Goal: Transaction & Acquisition: Purchase product/service

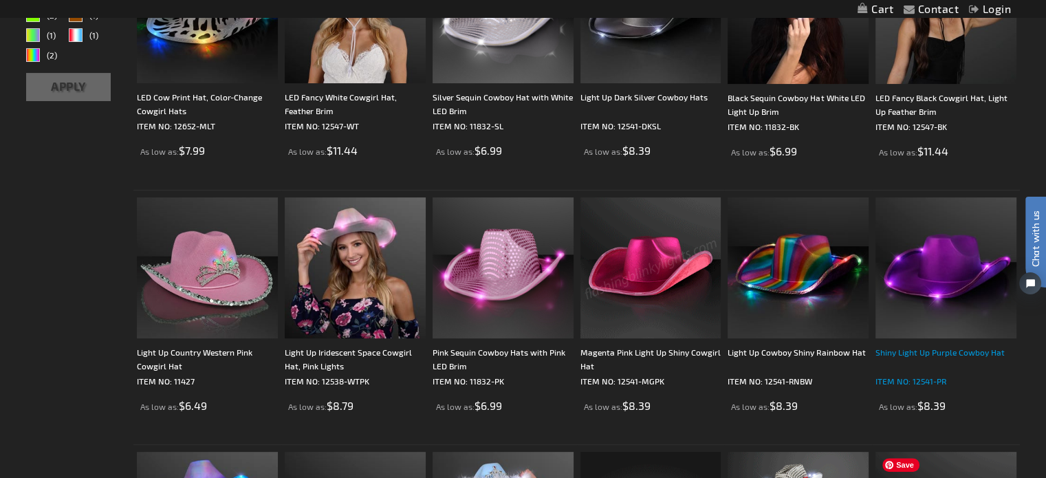
scroll to position [275, 0]
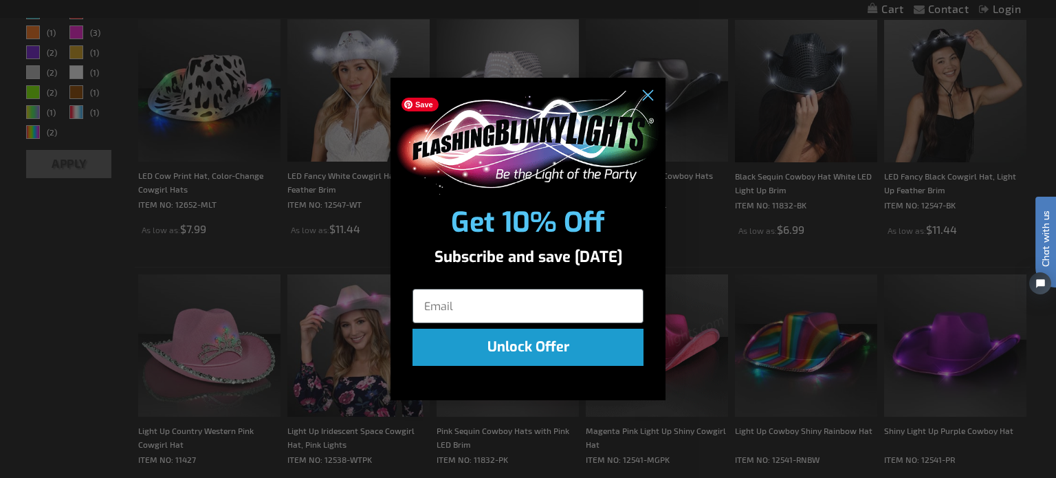
click at [647, 109] on img "POPUP Form" at bounding box center [528, 143] width 267 height 104
click at [642, 97] on circle "Close dialog" at bounding box center [647, 96] width 23 height 23
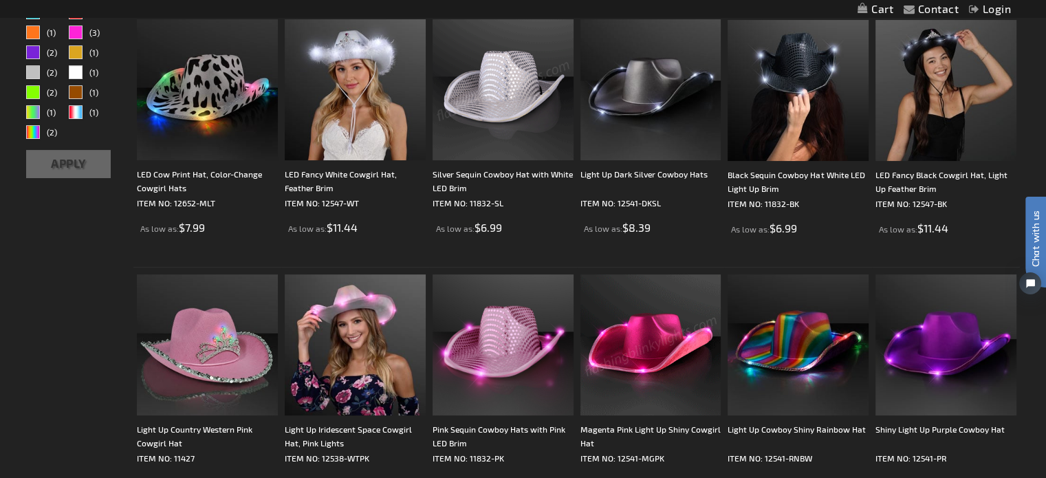
click at [490, 114] on img at bounding box center [502, 89] width 141 height 141
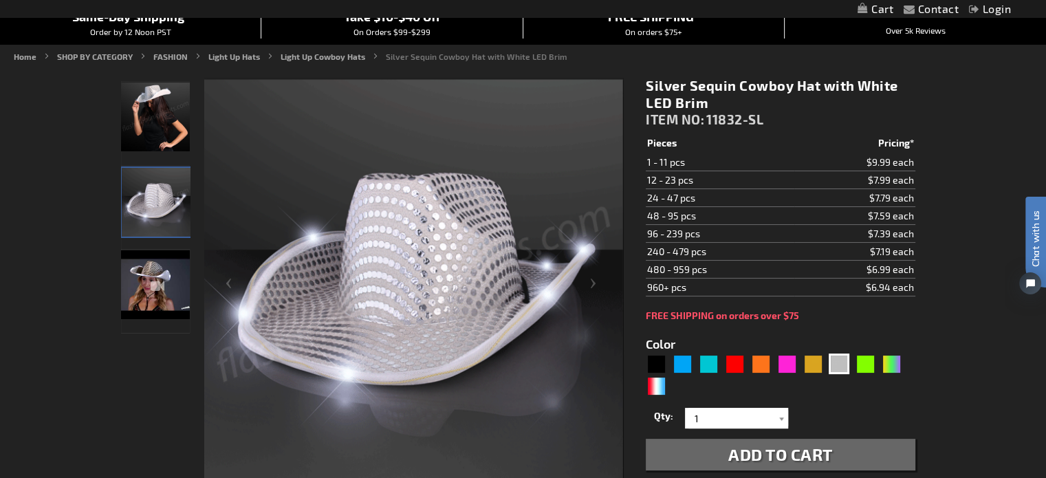
drag, startPoint x: 907, startPoint y: 288, endPoint x: 856, endPoint y: 287, distance: 50.9
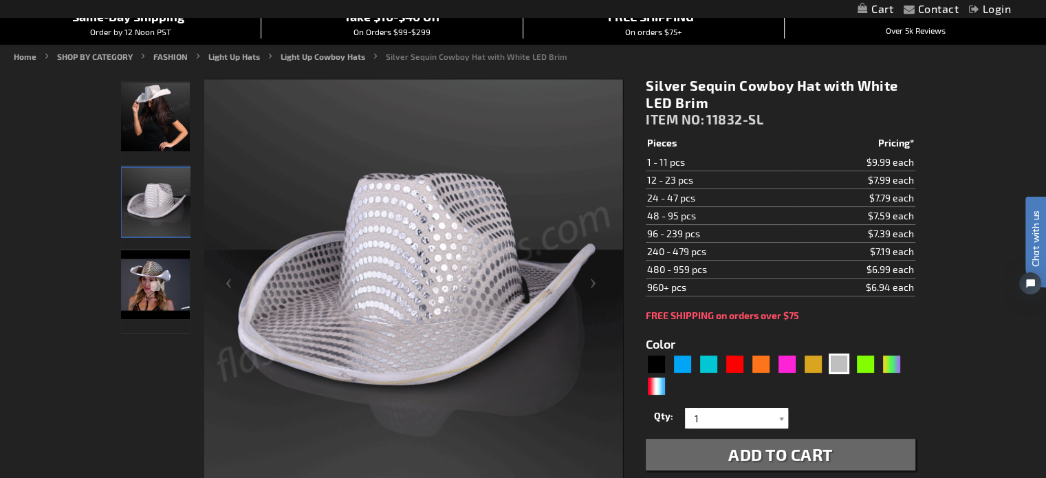
click at [856, 287] on td "$6.94 each" at bounding box center [854, 287] width 120 height 18
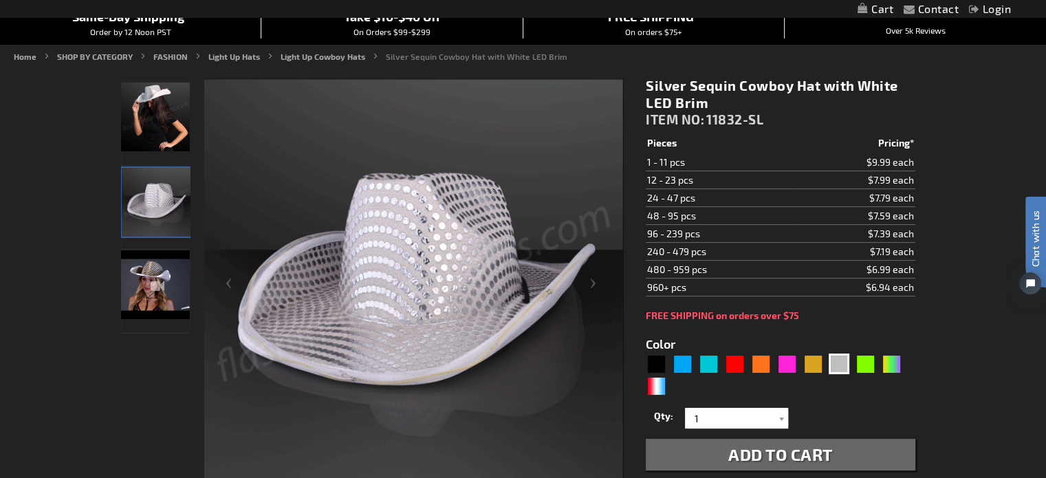
drag, startPoint x: 648, startPoint y: 83, endPoint x: 712, endPoint y: 110, distance: 69.3
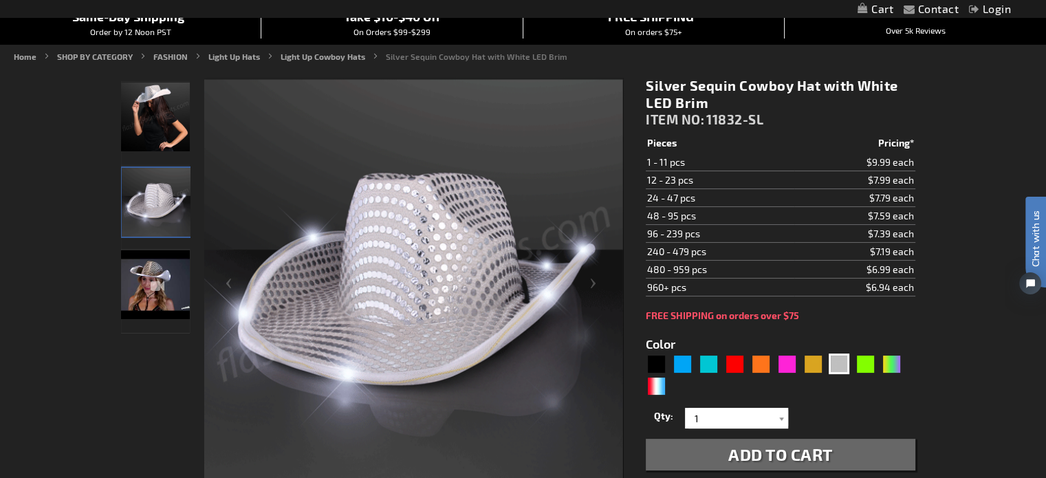
click at [712, 110] on div "Silver Sequin Cowboy Hat with White LED Brim ITEM NO: 11832-SL" at bounding box center [780, 105] width 269 height 57
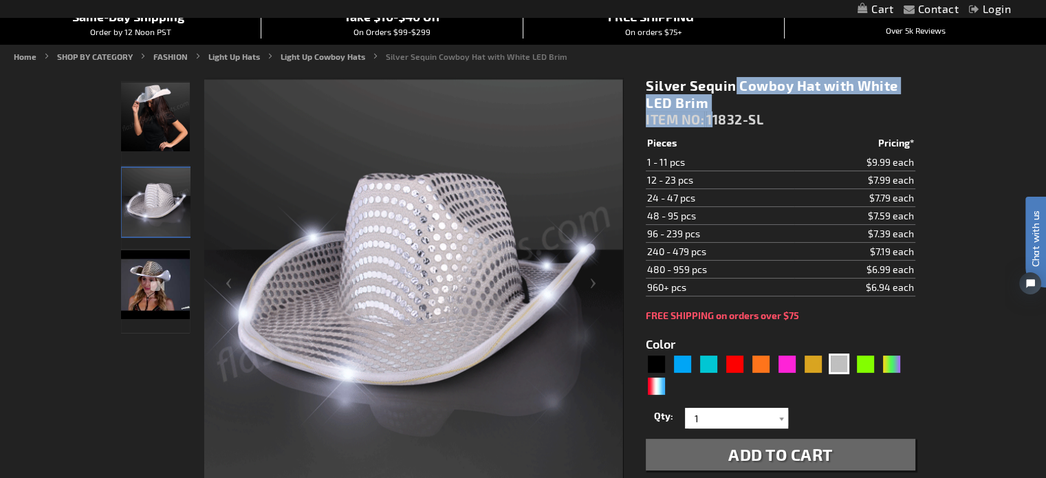
click at [713, 104] on h1 "Silver Sequin Cowboy Hat with White LED Brim" at bounding box center [780, 94] width 269 height 34
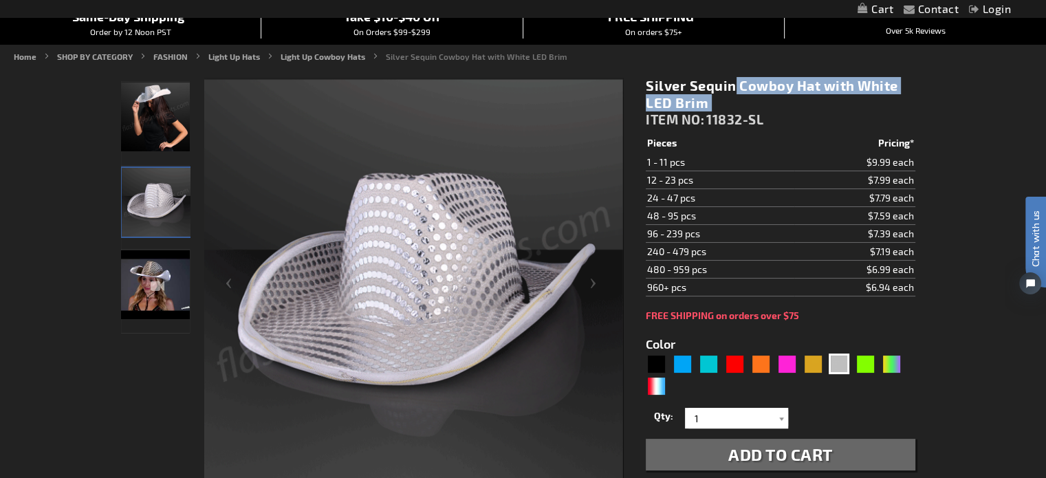
drag, startPoint x: 713, startPoint y: 104, endPoint x: 642, endPoint y: 87, distance: 72.7
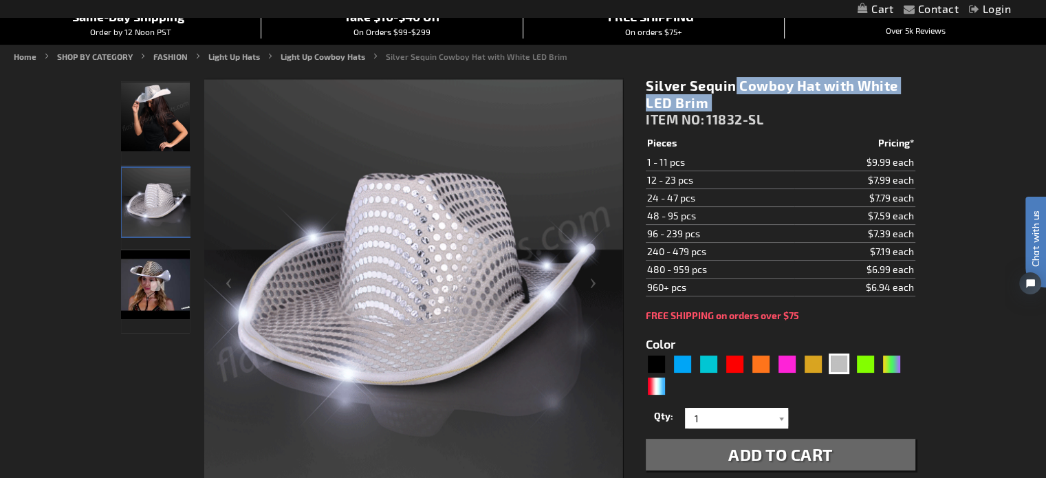
click at [642, 87] on div "Silver Sequin Cowboy Hat with White LED Brim ITEM NO: 11832-SL $6.99 Pieces Pri…" at bounding box center [779, 368] width 289 height 603
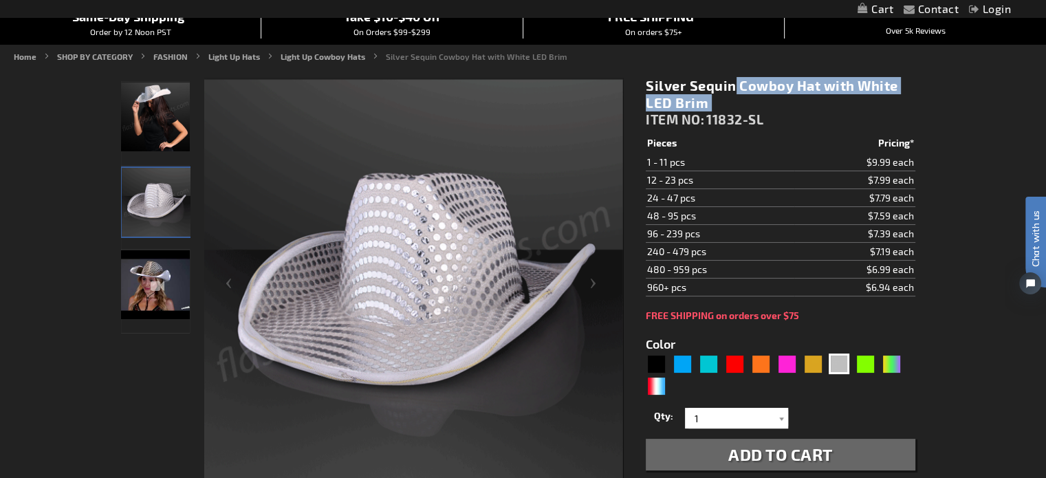
scroll to position [206, 0]
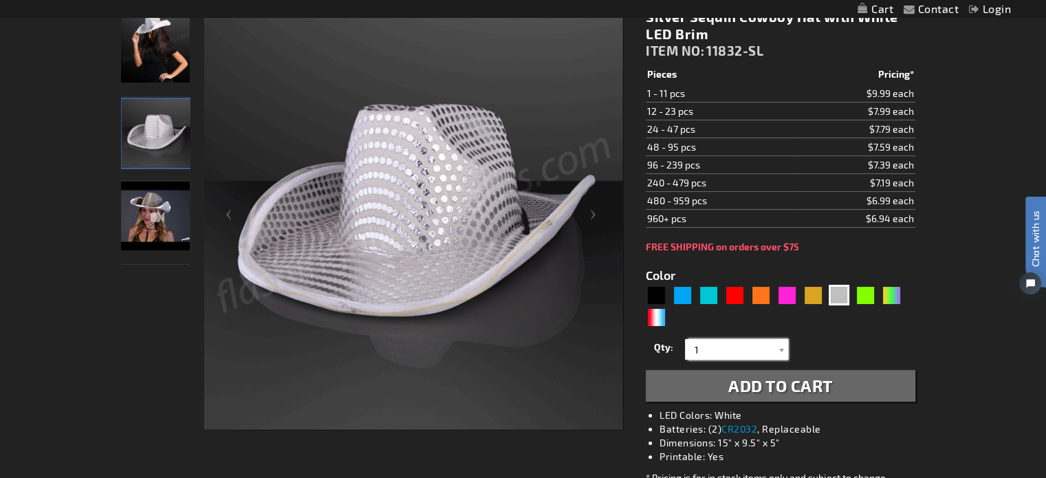
click at [763, 351] on input "1" at bounding box center [738, 349] width 100 height 21
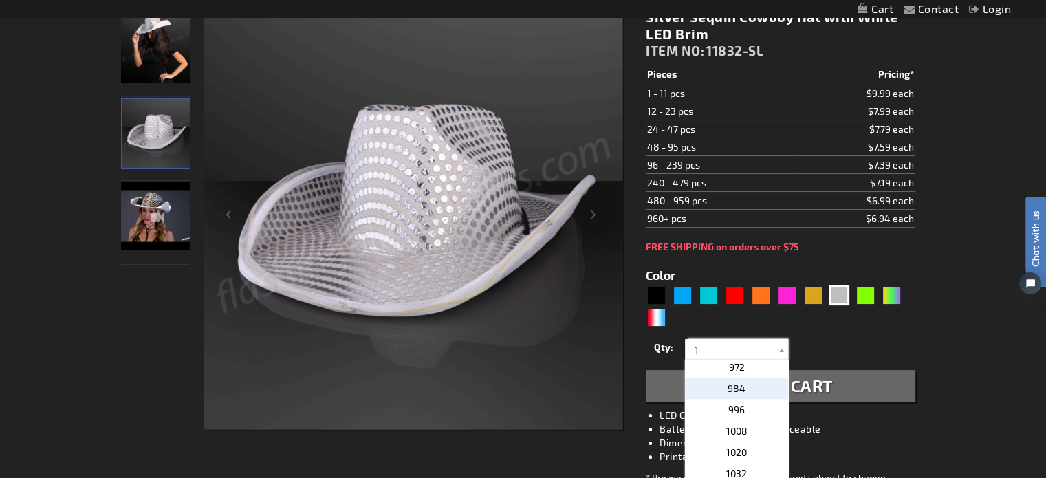
scroll to position [1925, 0]
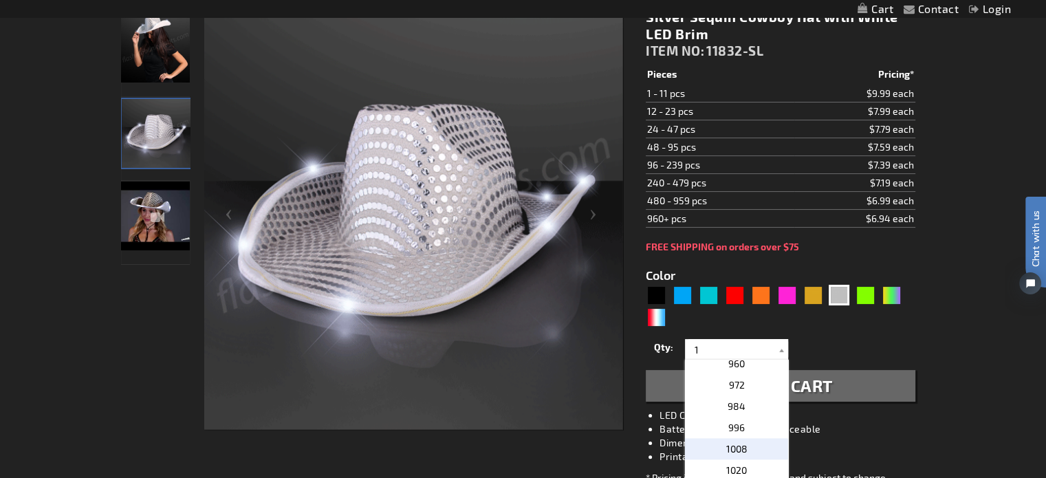
click at [744, 452] on p "1008" at bounding box center [736, 448] width 103 height 21
type input "1008"
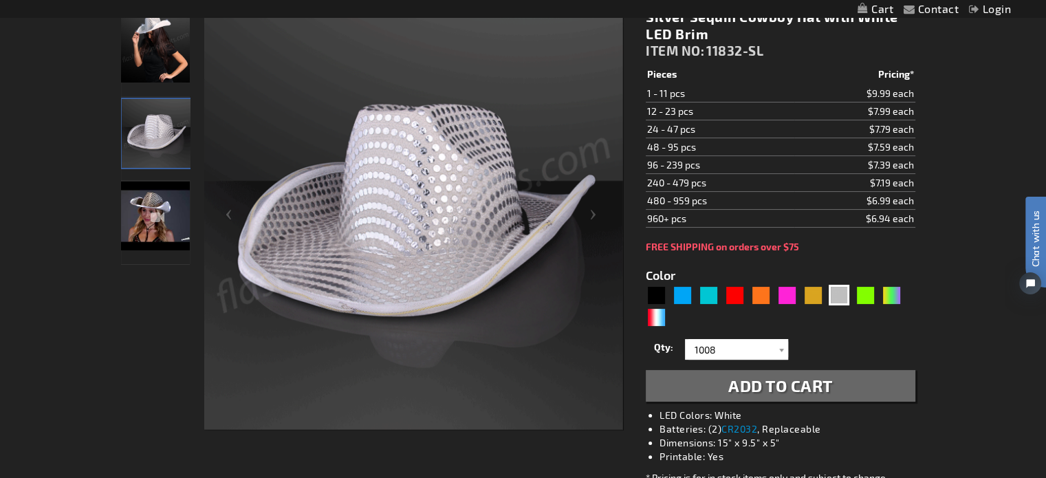
click at [758, 390] on span "Add to Cart" at bounding box center [780, 385] width 105 height 20
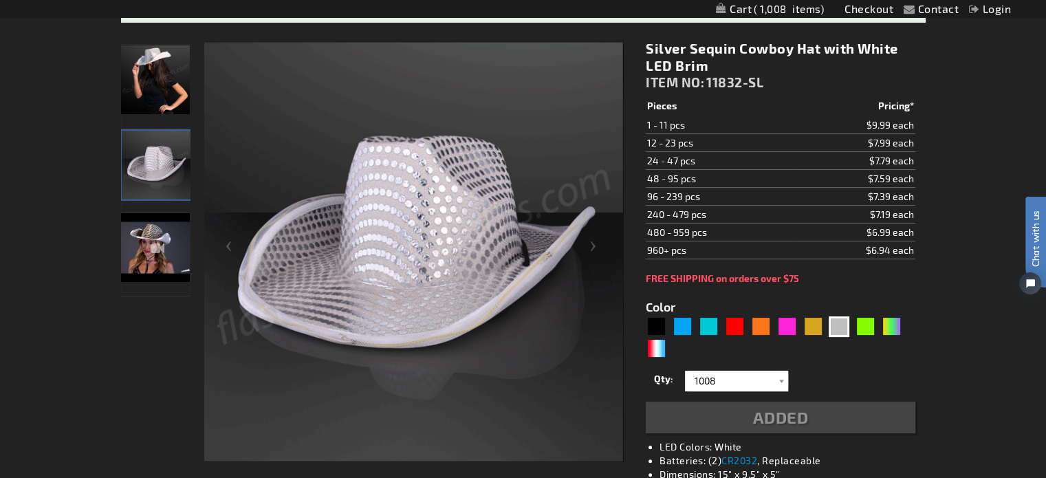
scroll to position [237, 0]
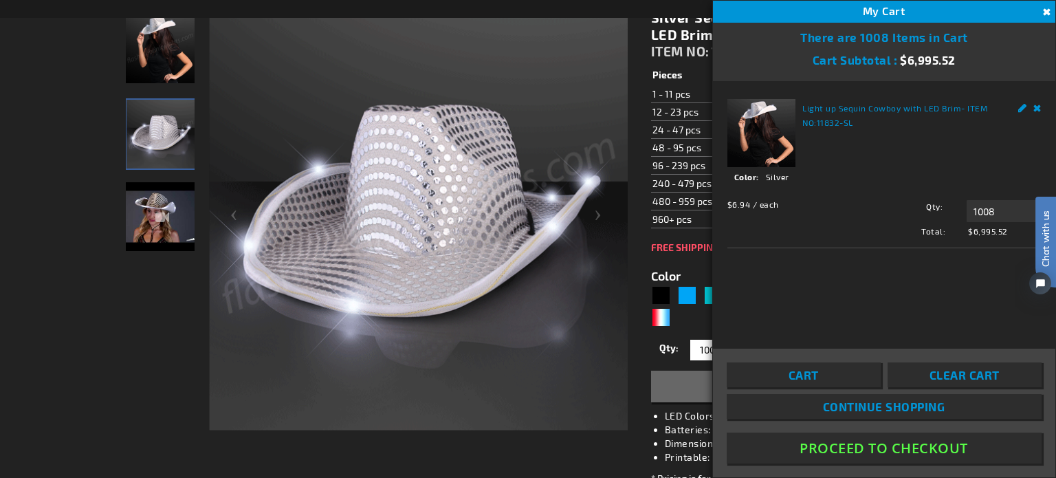
click at [895, 445] on button "Proceed To Checkout" at bounding box center [884, 447] width 315 height 31
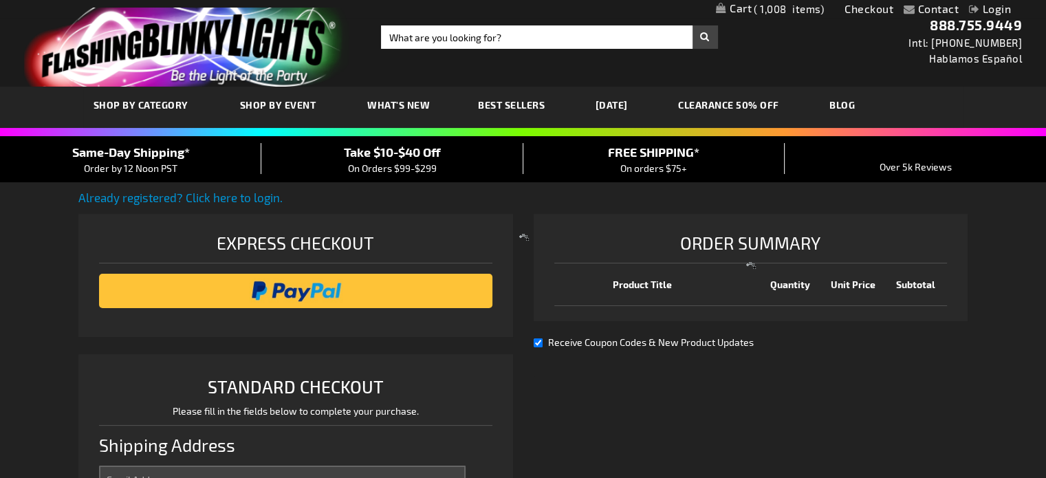
select select "US"
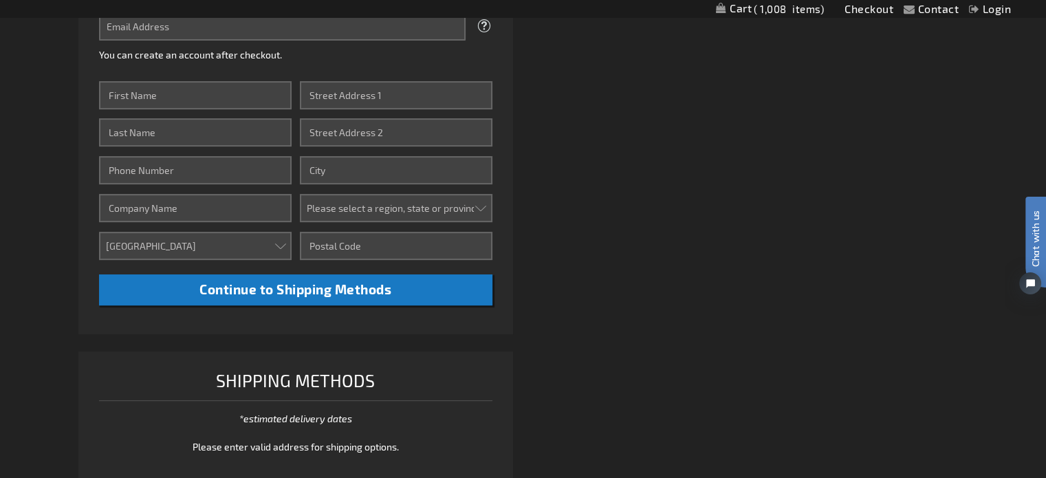
scroll to position [344, 0]
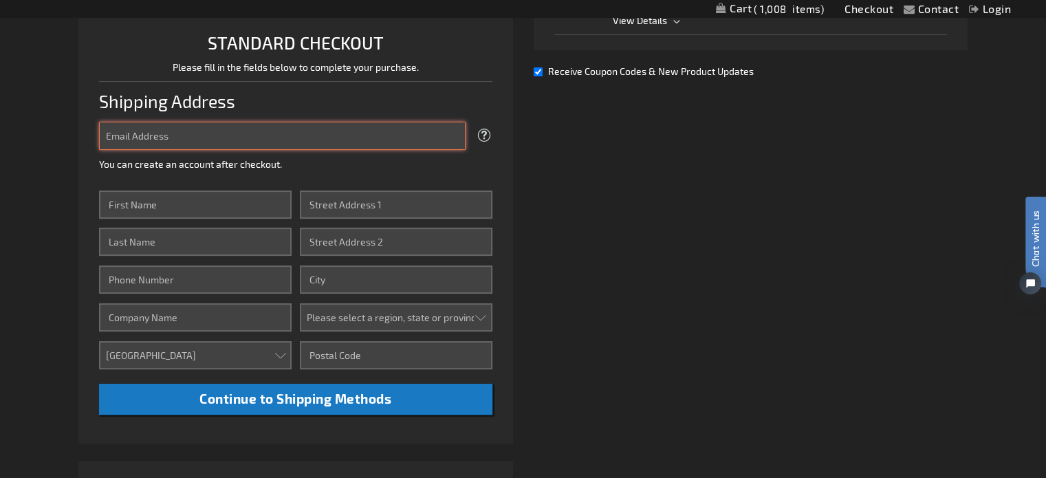
click at [223, 140] on input "Email Address" at bounding box center [282, 136] width 366 height 28
type input "a"
type input "sarah@wmevents.com"
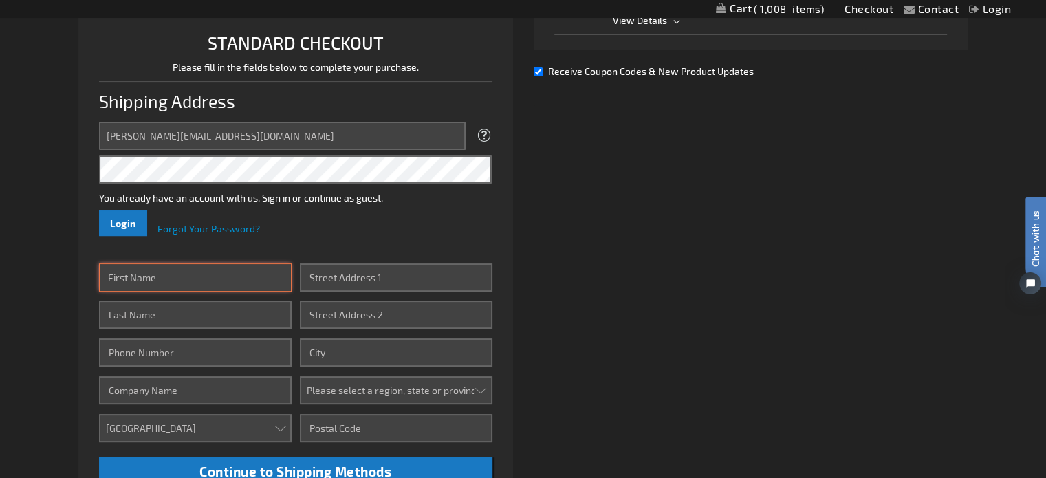
click at [169, 265] on input "First Name" at bounding box center [195, 277] width 193 height 28
type input "Sarah"
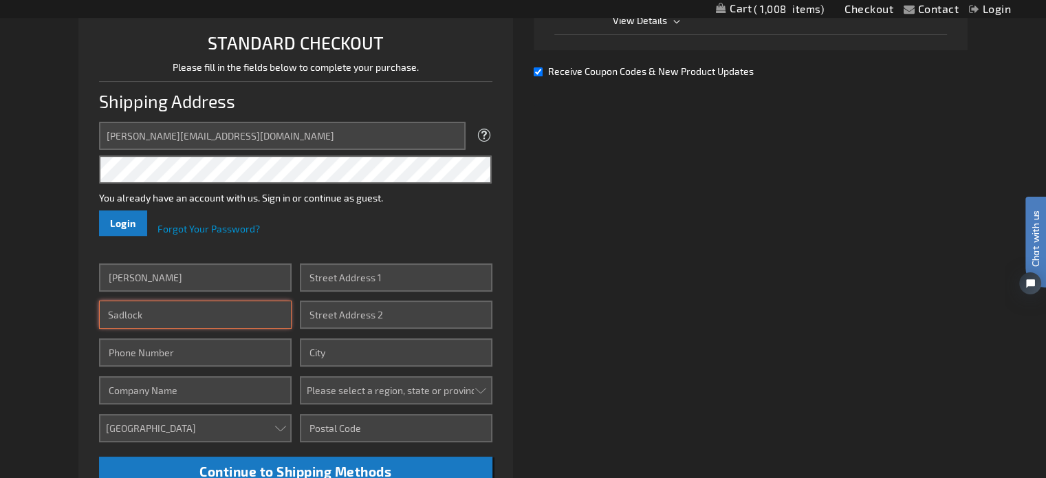
type input "Sadlock"
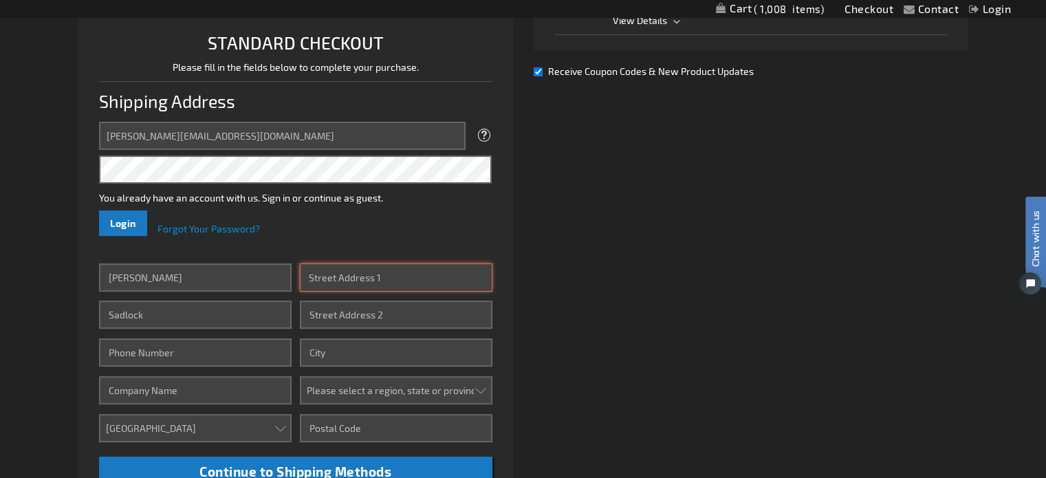
click at [347, 280] on input "Street Address: Line 1" at bounding box center [396, 277] width 193 height 28
type input "1986 Vintage Dr"
click at [204, 347] on input "Phone Number" at bounding box center [195, 352] width 193 height 28
type input "4048223178"
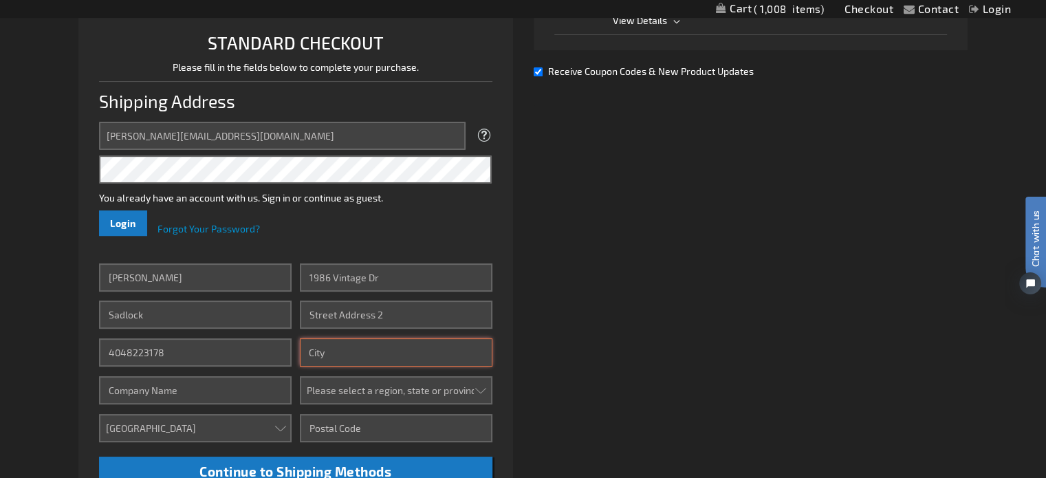
click at [385, 348] on input "City" at bounding box center [396, 352] width 193 height 28
type input "Snellville"
click at [358, 393] on select "Please select a region, state or province. Alabama Alaska Arizona Arkansas Cali…" at bounding box center [396, 390] width 193 height 28
select select "19"
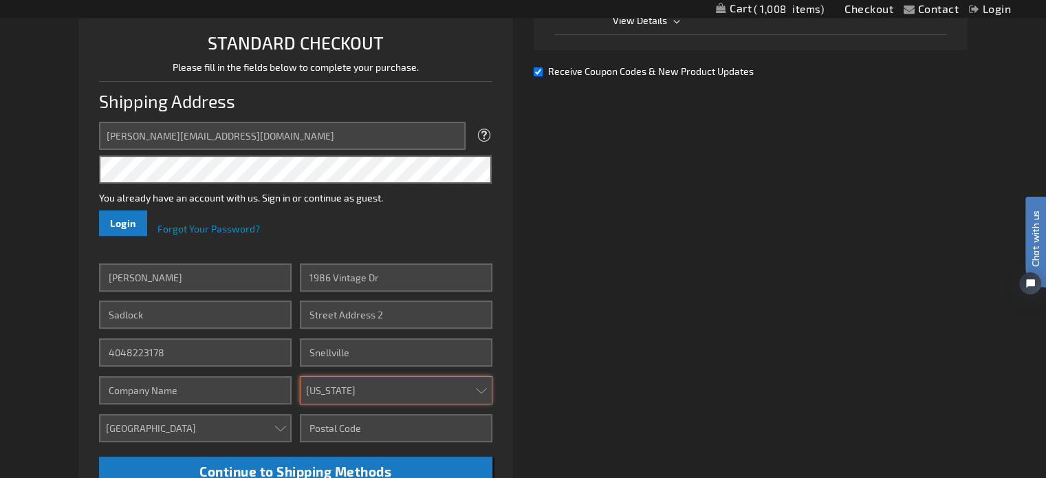
click at [300, 376] on select "Please select a region, state or province. Alabama Alaska Arizona Arkansas Cali…" at bounding box center [396, 390] width 193 height 28
click at [338, 425] on input "Zip/Postal Code" at bounding box center [396, 428] width 193 height 28
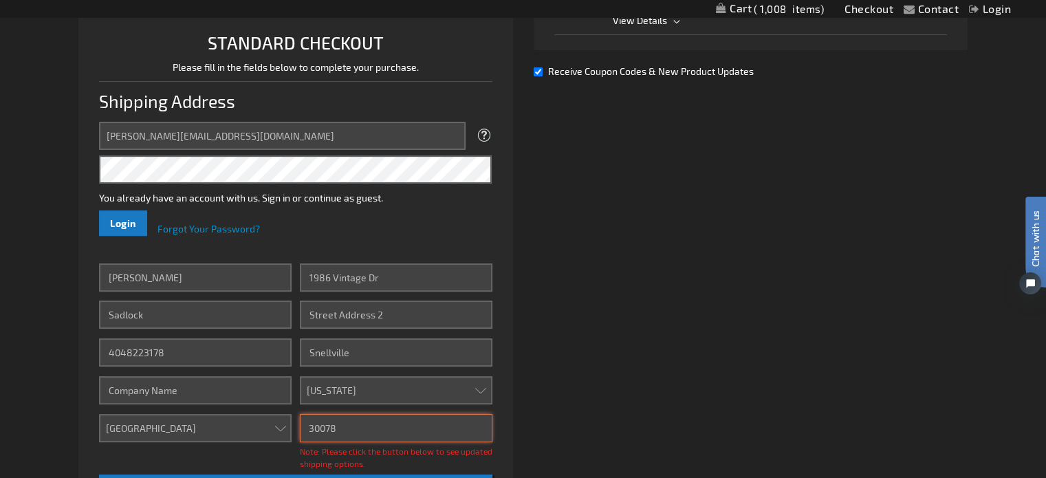
type input "30078"
click at [553, 409] on div "Already registered? Click here to login. Shipping Review & Payments Estimated T…" at bounding box center [522, 270] width 889 height 851
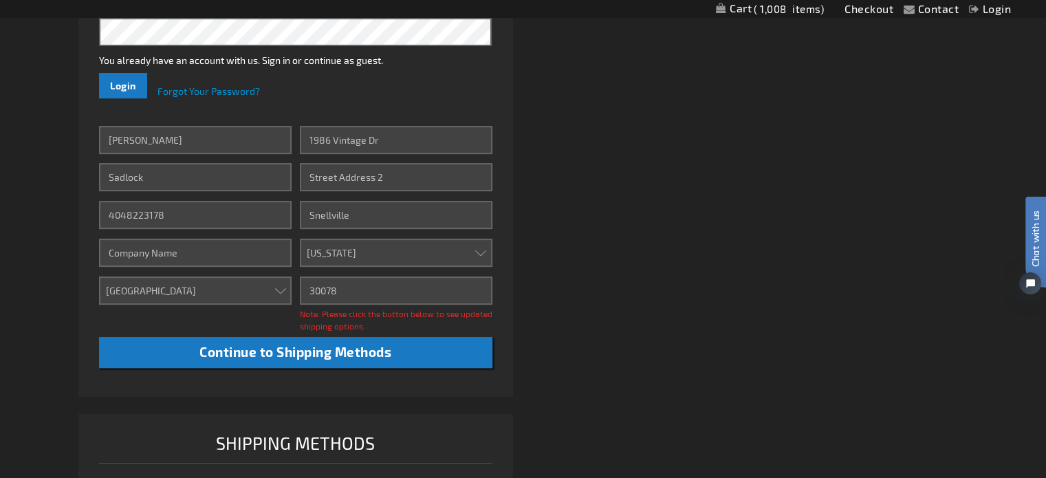
click at [454, 417] on li "Shipping Methods *estimated delivery dates See our Shipping Policy Please enter…" at bounding box center [295, 480] width 434 height 132
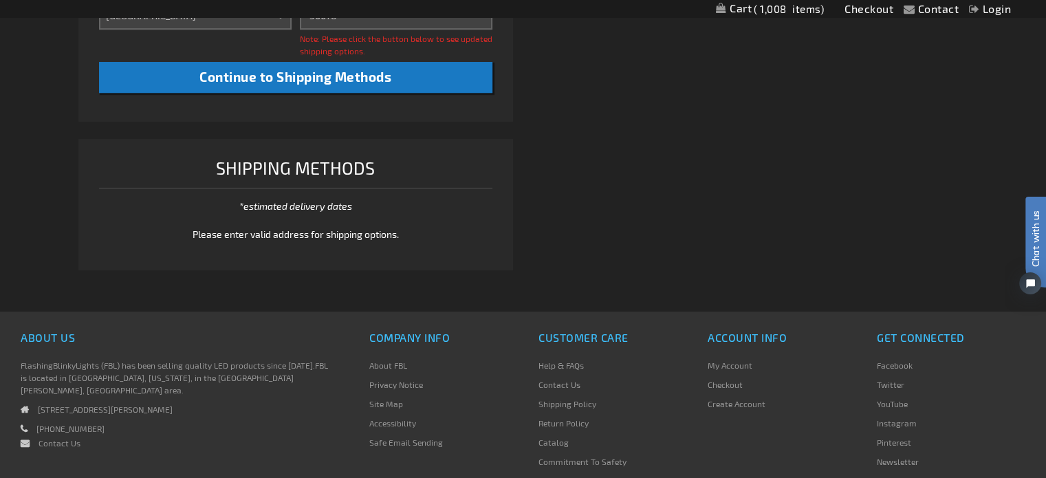
click at [410, 210] on div "Shipping Methods *estimated delivery dates See our Shipping Policy Please enter…" at bounding box center [295, 198] width 393 height 88
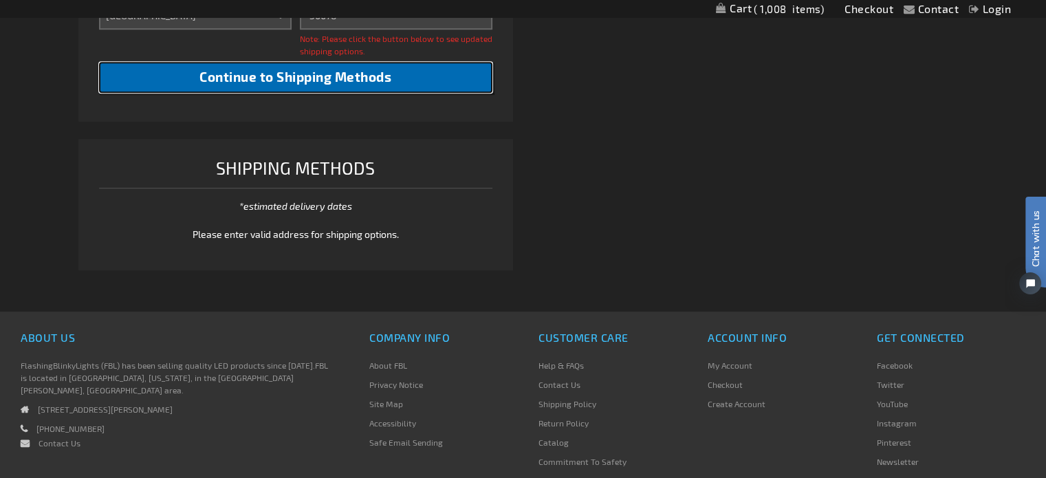
click at [393, 78] on button "Continue to Shipping Methods" at bounding box center [295, 77] width 393 height 31
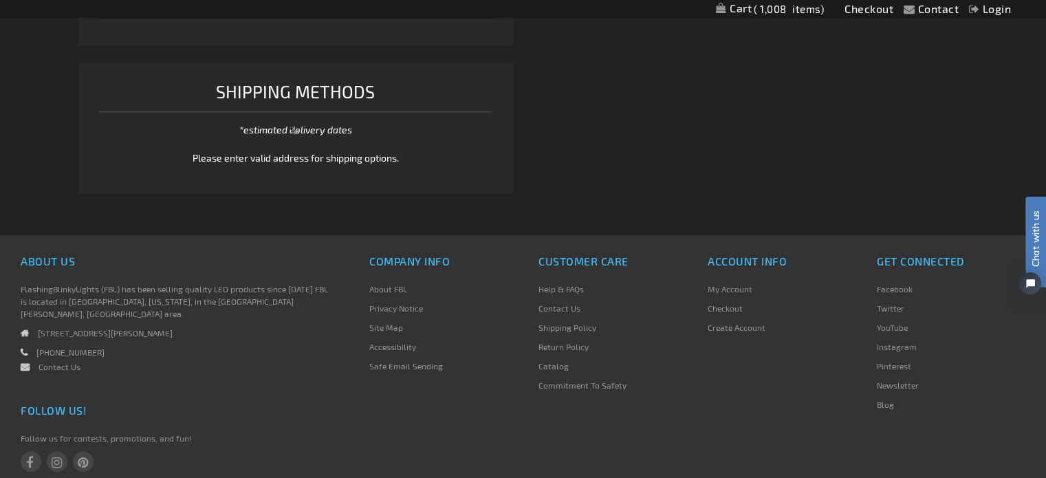
scroll to position [825, 0]
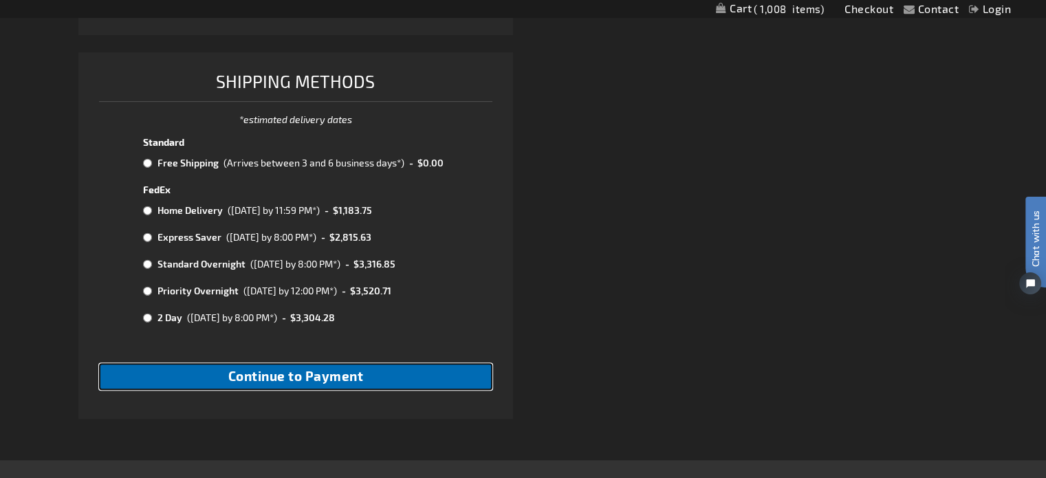
click at [421, 390] on button "Continue to Payment" at bounding box center [295, 376] width 393 height 27
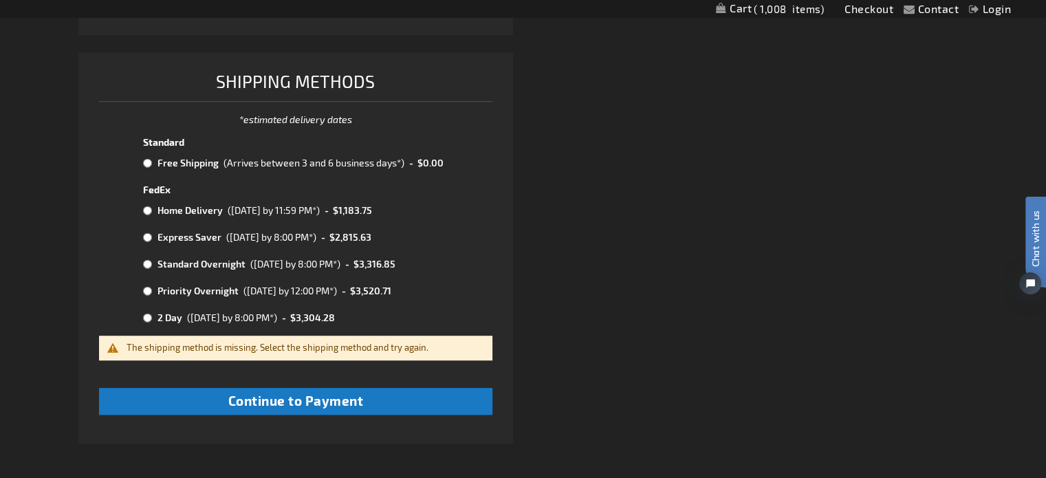
click at [149, 163] on input "radio" at bounding box center [147, 162] width 9 height 11
radio input "true"
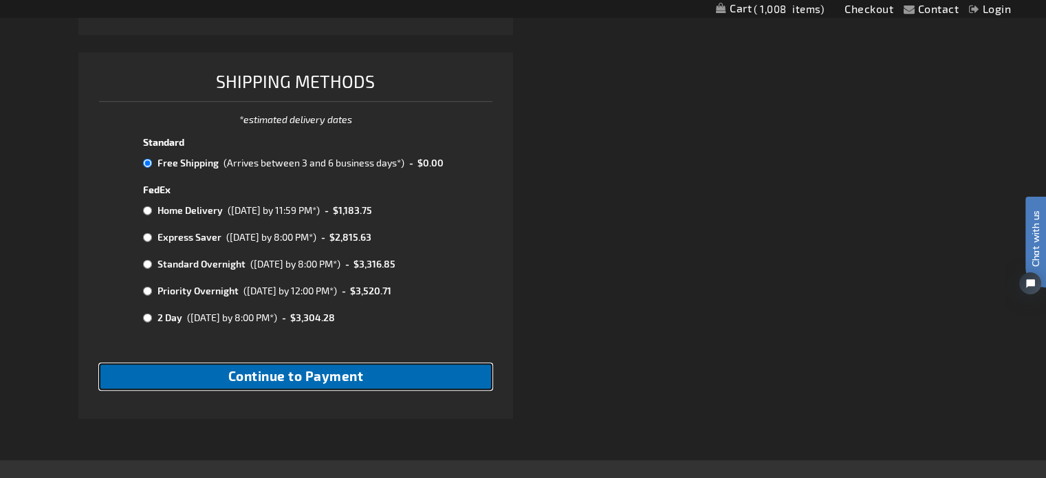
click at [280, 384] on span "Continue to Payment" at bounding box center [295, 376] width 135 height 16
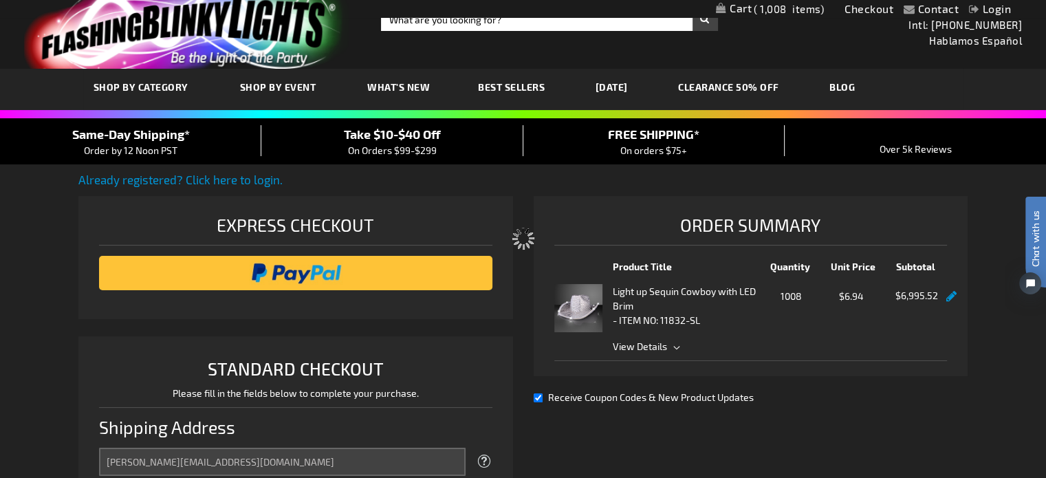
scroll to position [0, 0]
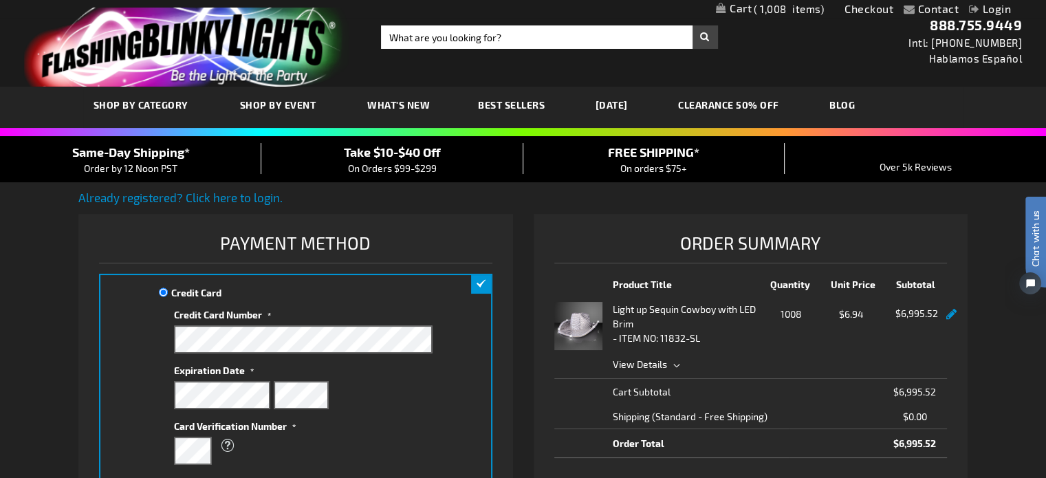
scroll to position [138, 0]
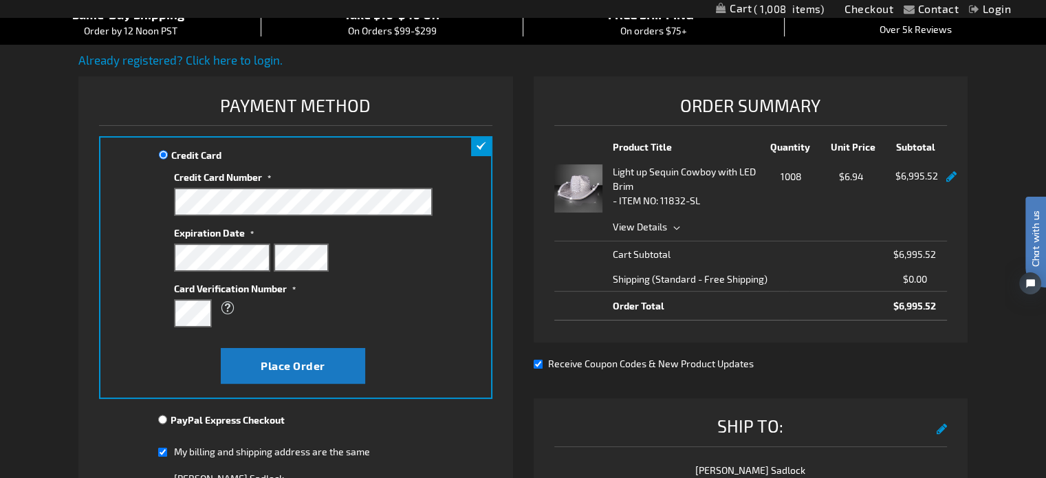
click at [732, 208] on div "Light up Sequin Cowboy with LED Brim - ITEM NO: 11832-SL" at bounding box center [688, 188] width 151 height 48
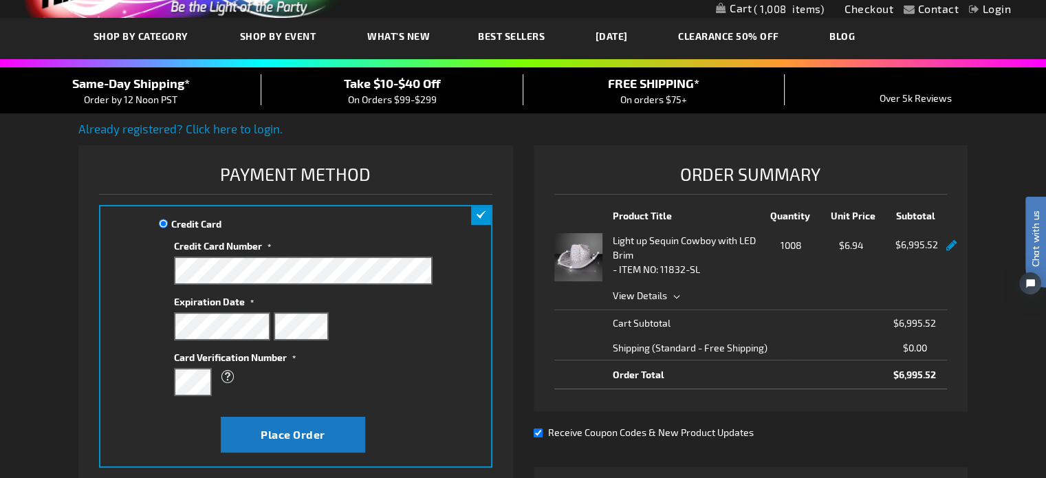
scroll to position [0, 0]
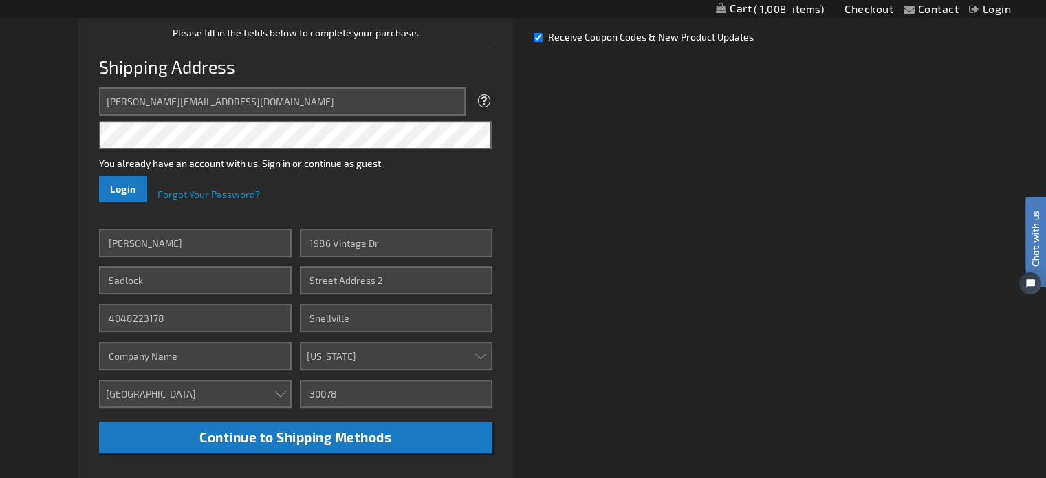
scroll to position [767, 0]
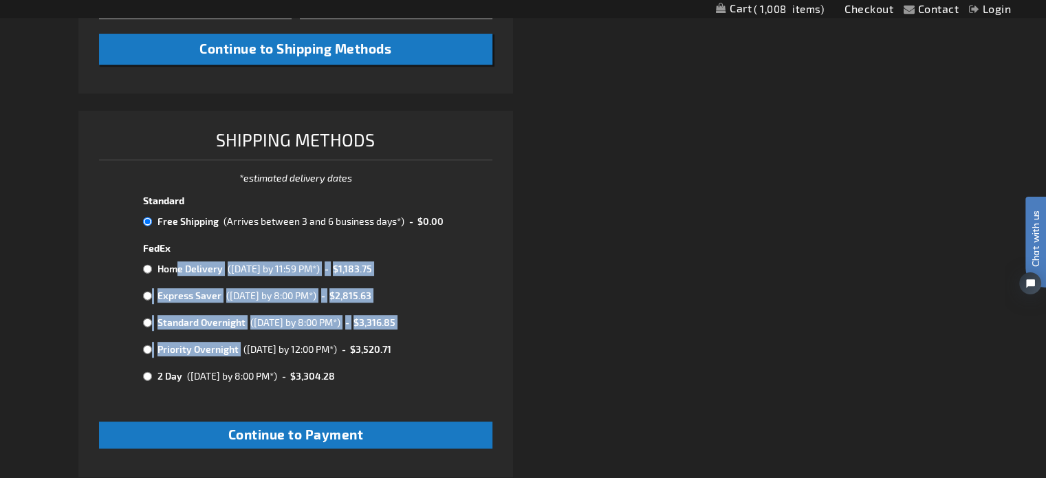
drag, startPoint x: 176, startPoint y: 262, endPoint x: 243, endPoint y: 379, distance: 134.6
click at [243, 379] on tbody "Standard Free Shipping (Arrives between 3 and 6 business days*) - $0.00 FedEx H…" at bounding box center [295, 293] width 309 height 202
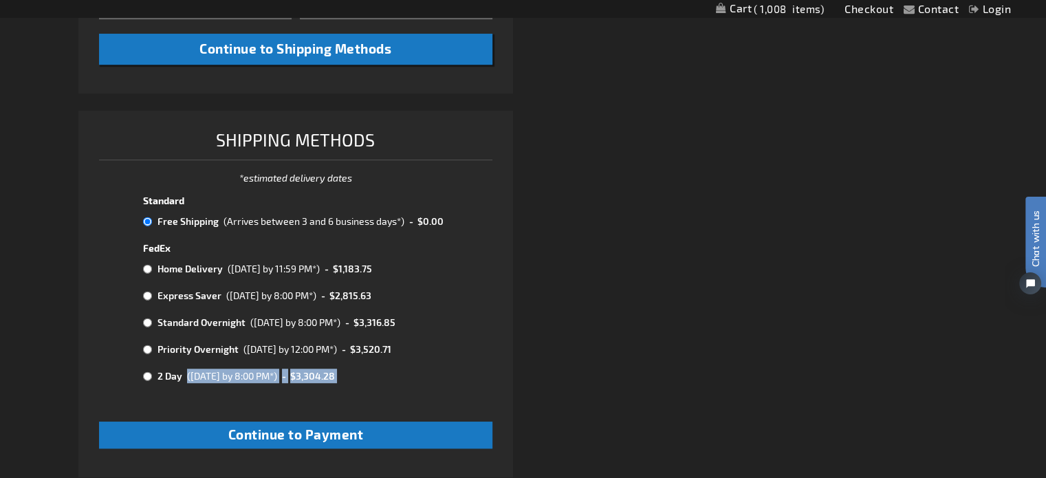
drag, startPoint x: 186, startPoint y: 415, endPoint x: 350, endPoint y: 425, distance: 164.7
click at [330, 394] on tbody "Standard Free Shipping (Arrives between 3 and 6 business days*) - $0.00 FedEx H…" at bounding box center [295, 293] width 309 height 202
click at [448, 394] on tbody "Standard Free Shipping (Arrives between 3 and 6 business days*) - $0.00 FedEx H…" at bounding box center [295, 293] width 309 height 202
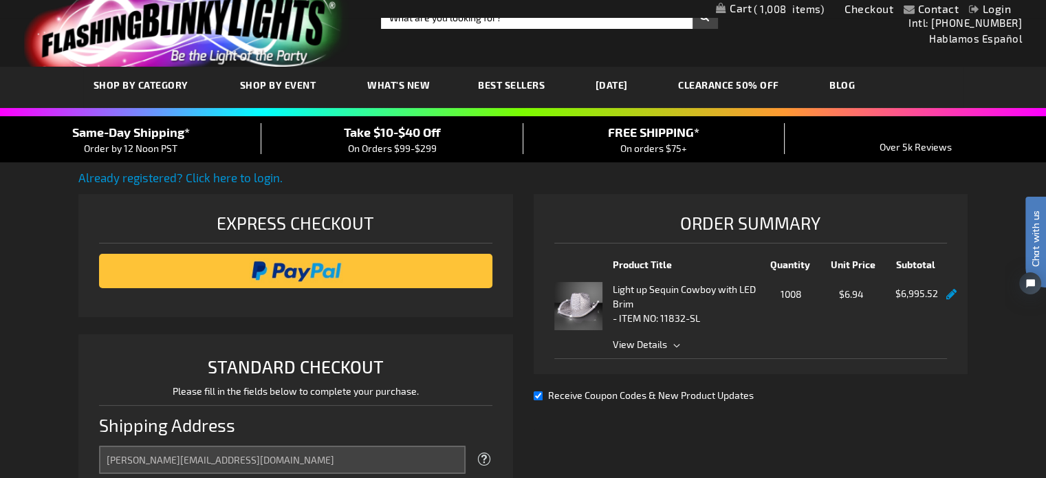
scroll to position [0, 0]
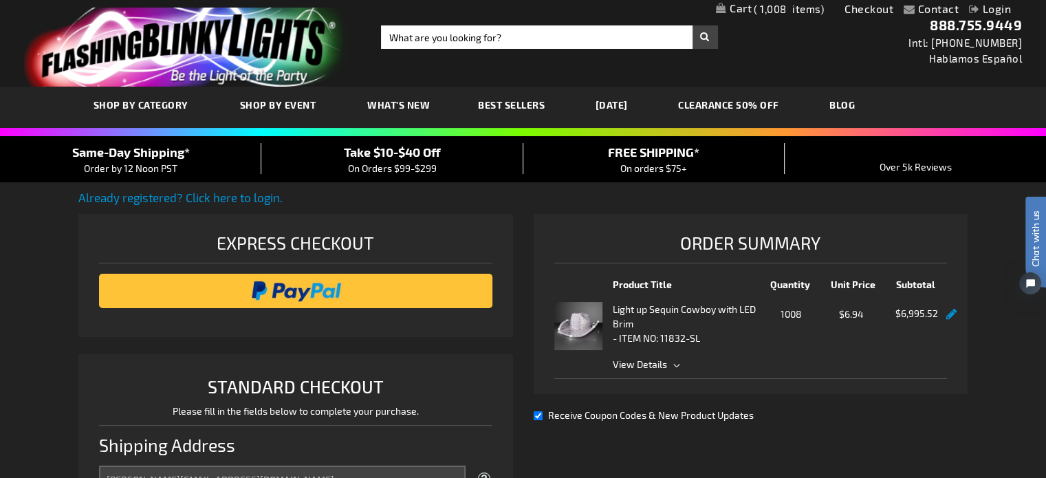
click at [174, 65] on img "store logo" at bounding box center [187, 47] width 326 height 79
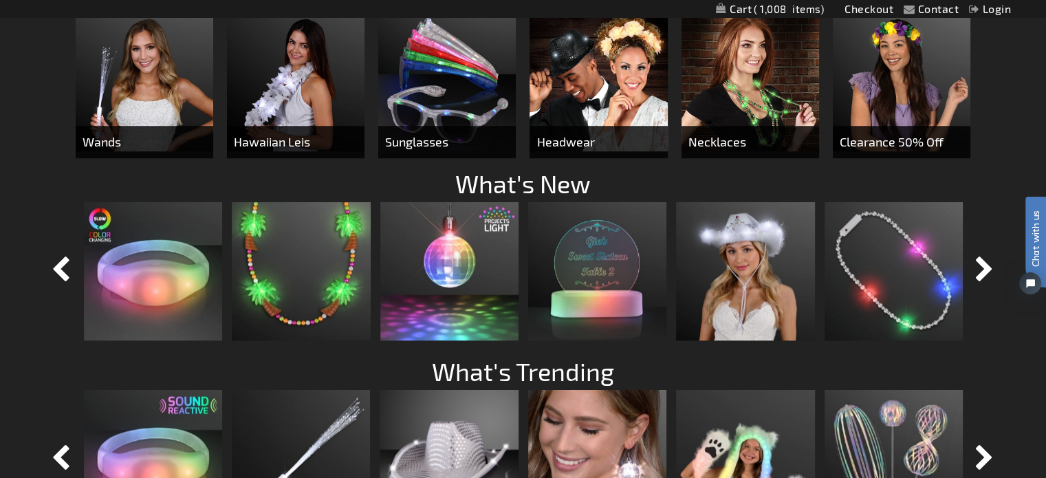
scroll to position [963, 0]
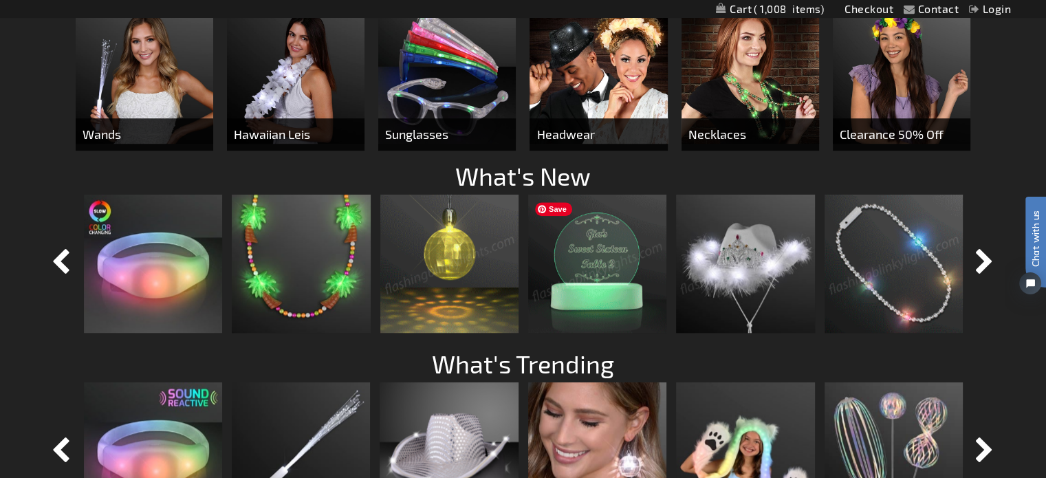
click at [606, 263] on img at bounding box center [597, 264] width 138 height 138
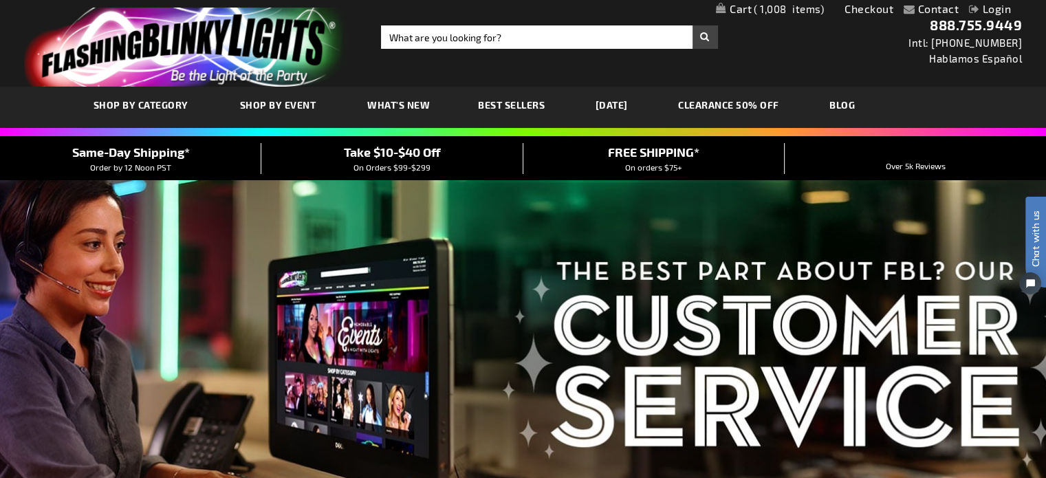
click at [191, 69] on img "store logo" at bounding box center [187, 47] width 326 height 79
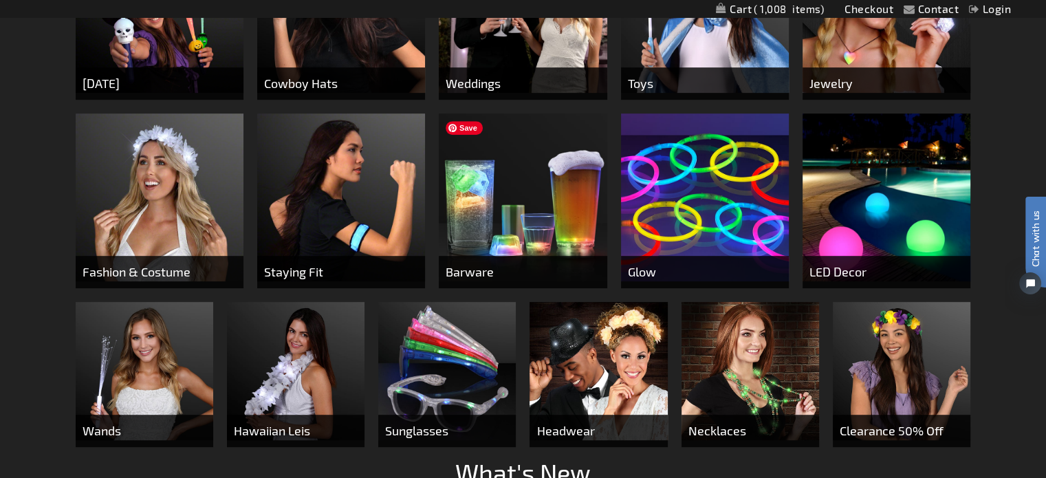
scroll to position [688, 0]
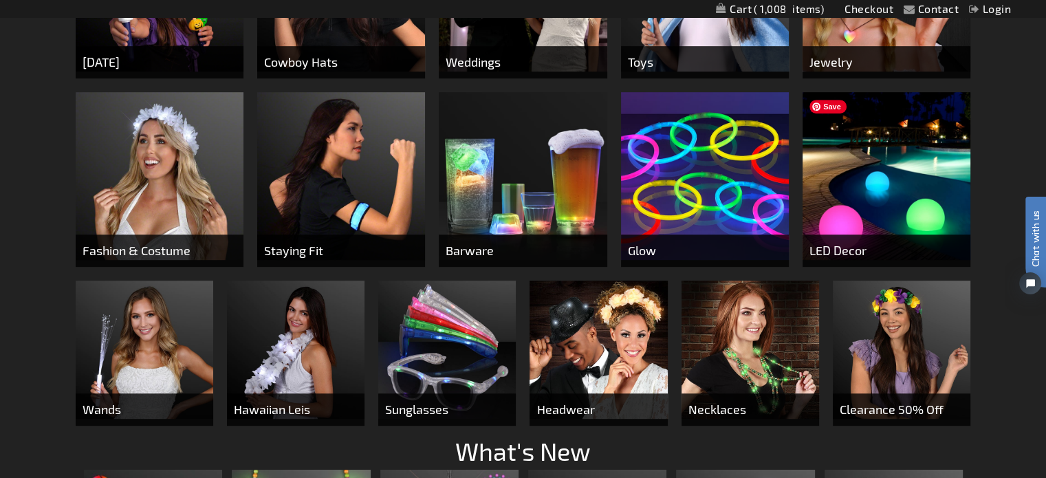
click at [894, 184] on img at bounding box center [886, 176] width 168 height 168
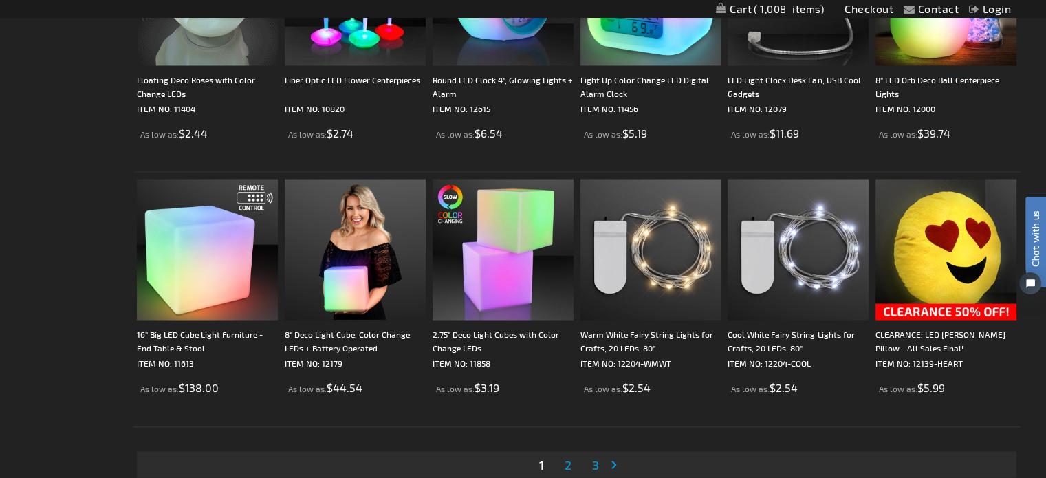
scroll to position [2614, 0]
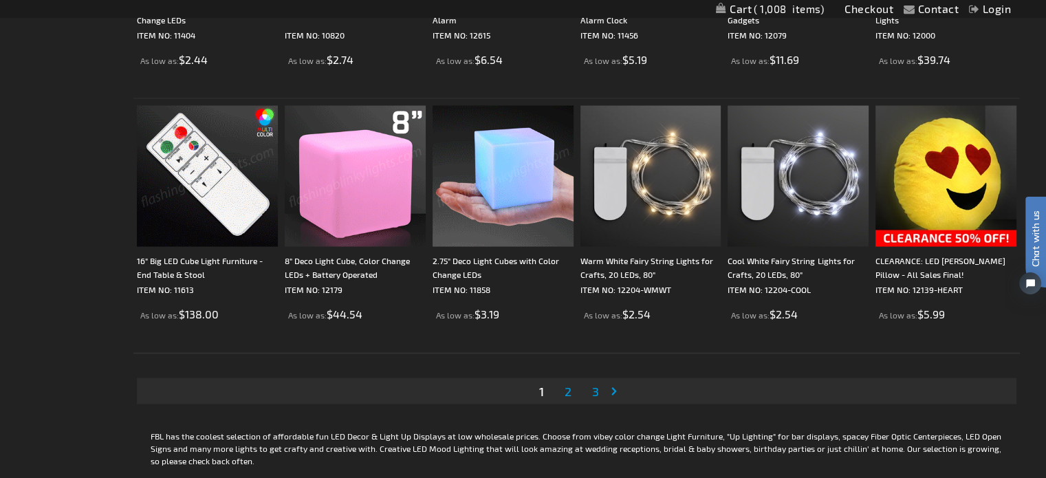
click at [565, 393] on span "2" at bounding box center [568, 391] width 7 height 15
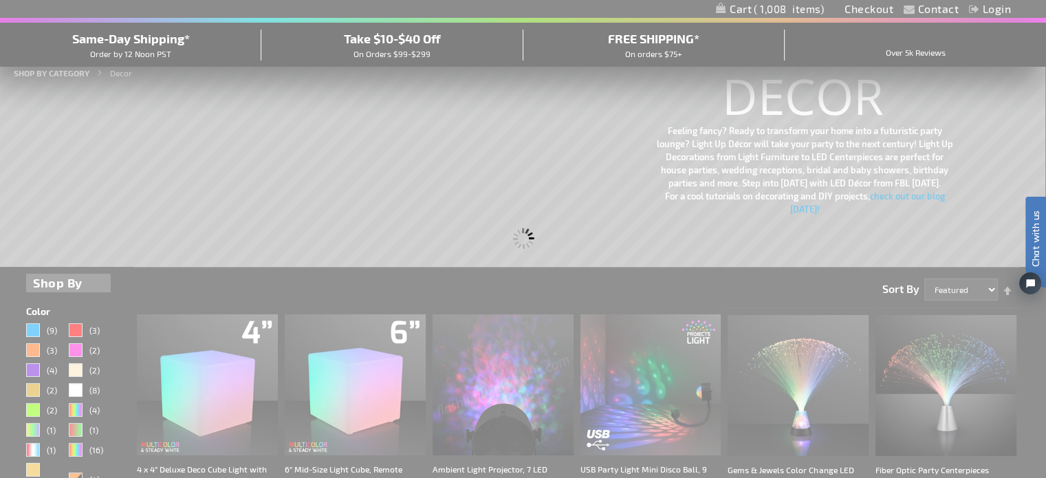
scroll to position [49, 0]
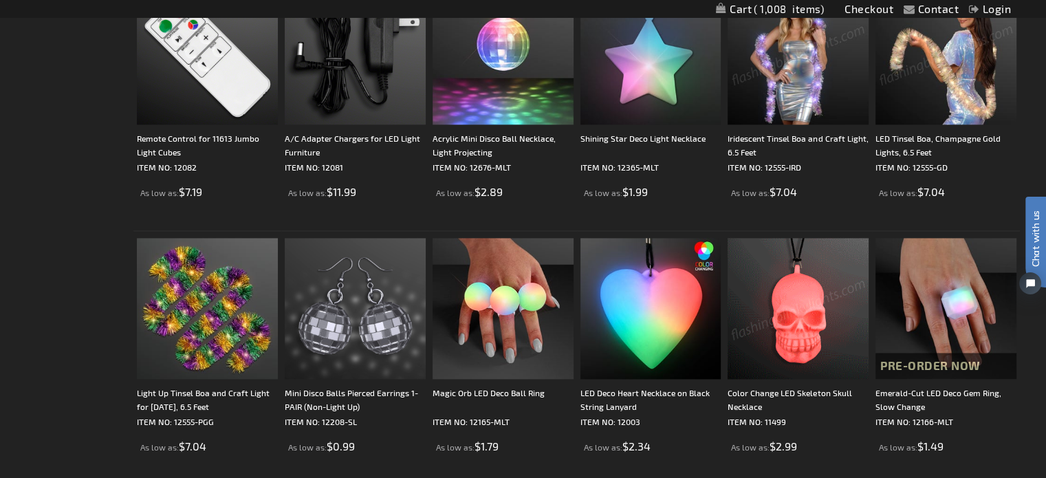
scroll to position [1650, 0]
